Goal: Find specific page/section

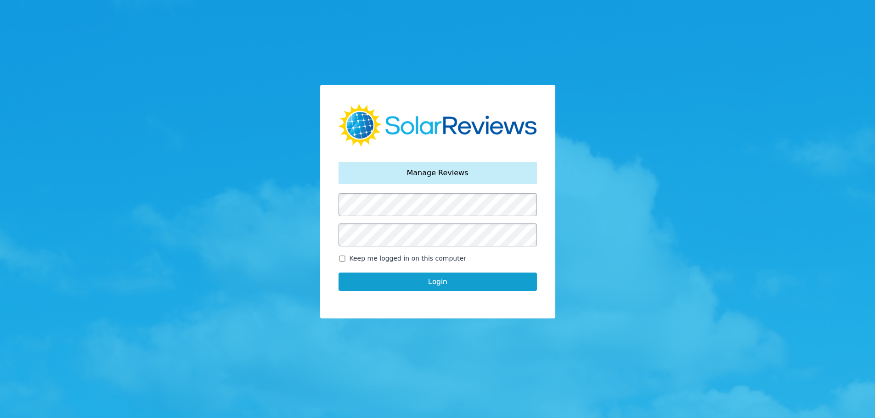
click at [439, 281] on button "Login" at bounding box center [438, 282] width 198 height 18
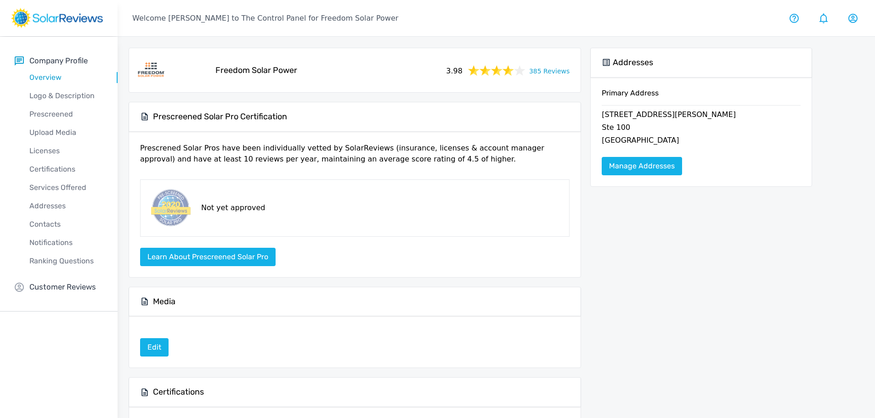
drag, startPoint x: 48, startPoint y: 288, endPoint x: 44, endPoint y: 281, distance: 8.3
click at [49, 288] on p "Customer Reviews" at bounding box center [62, 287] width 67 height 11
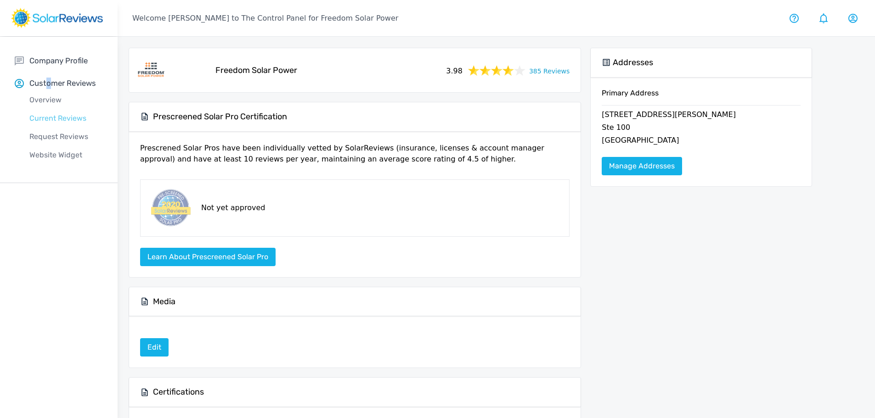
click at [67, 116] on p "Current Reviews" at bounding box center [66, 118] width 103 height 11
